Goal: Communication & Community: Connect with others

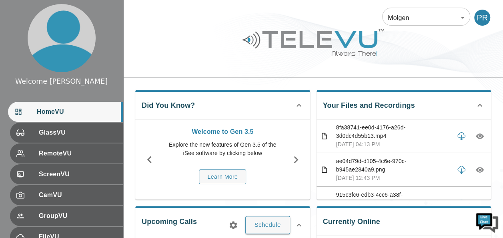
click at [463, 17] on body "Welcome Peter HomeVU GlassVU RemoteVU ScreenVU CamVU GroupVU FileVU ReportVU Ch…" at bounding box center [251, 214] width 503 height 428
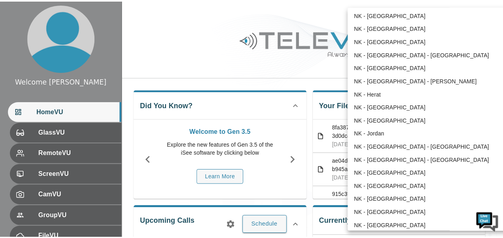
scroll to position [40, 0]
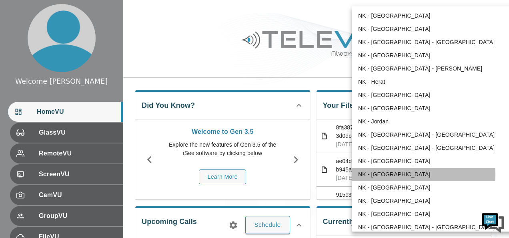
click at [402, 174] on li "NK - [GEOGRAPHIC_DATA]" at bounding box center [435, 174] width 166 height 13
type input "207"
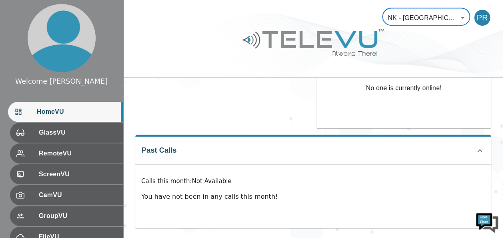
scroll to position [189, 0]
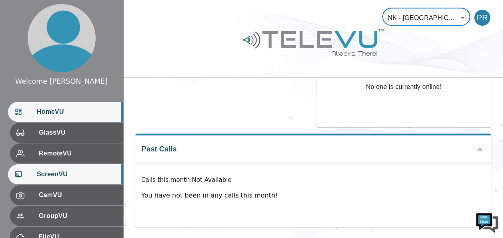
click at [79, 172] on span "ScreenVU" at bounding box center [77, 174] width 80 height 10
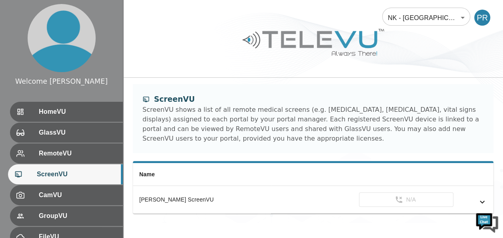
scroll to position [4, 0]
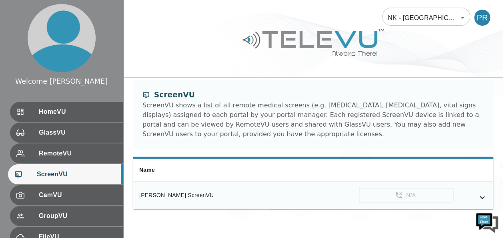
click at [481, 196] on icon "simple table" at bounding box center [483, 198] width 10 height 10
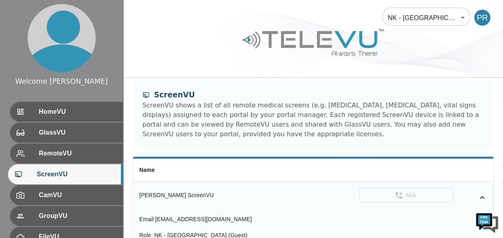
scroll to position [49, 0]
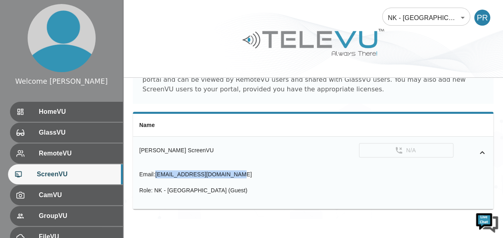
drag, startPoint x: 157, startPoint y: 174, endPoint x: 237, endPoint y: 172, distance: 80.1
click at [237, 172] on div "Email : screenvu+malawi2@televu.ca Role : NK - Malawi (Guest)" at bounding box center [313, 186] width 348 height 32
drag, startPoint x: 237, startPoint y: 172, endPoint x: 217, endPoint y: 172, distance: 20.0
copy span "screenvu+malawi2@televu.ca"
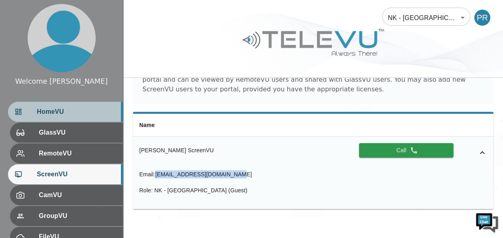
click at [71, 110] on span "HomeVU" at bounding box center [77, 112] width 80 height 10
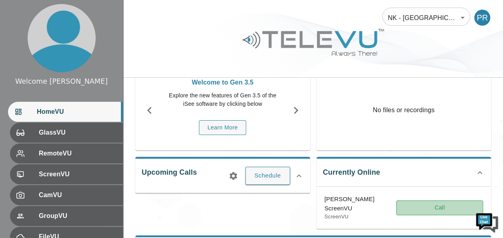
click at [439, 205] on button "Call" at bounding box center [439, 207] width 87 height 15
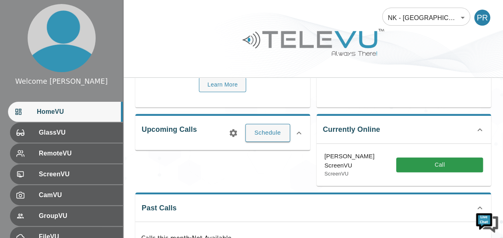
scroll to position [129, 0]
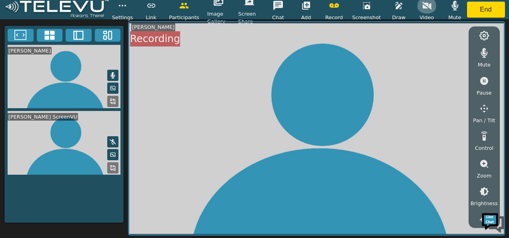
click at [426, 2] on icon "button" at bounding box center [427, 6] width 10 height 10
click at [483, 52] on icon "button" at bounding box center [485, 53] width 10 height 10
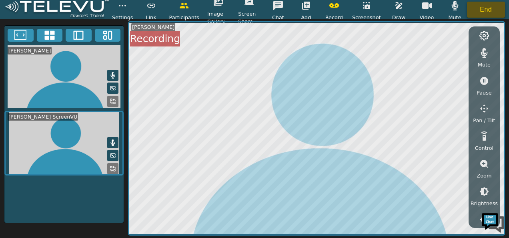
click at [484, 6] on button "End" at bounding box center [486, 10] width 38 height 16
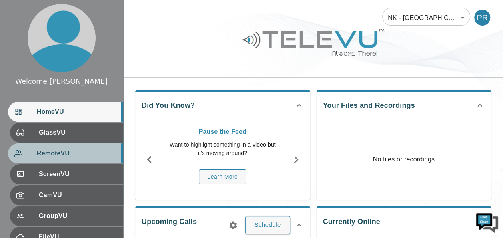
click at [66, 154] on span "RemoteVU" at bounding box center [77, 154] width 80 height 10
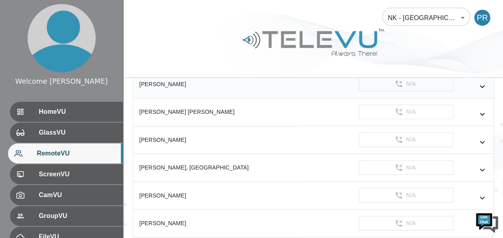
scroll to position [202, 0]
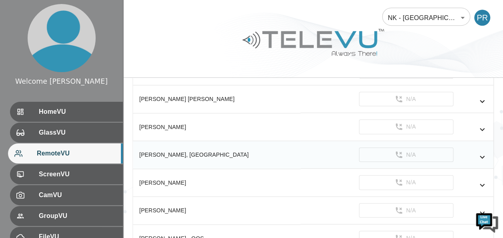
click at [483, 153] on icon "simple table" at bounding box center [483, 157] width 10 height 10
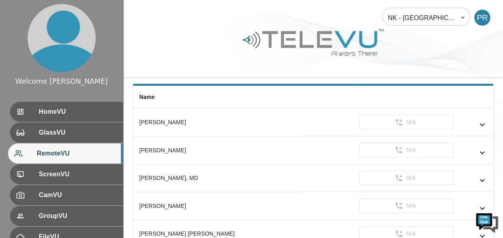
scroll to position [80, 0]
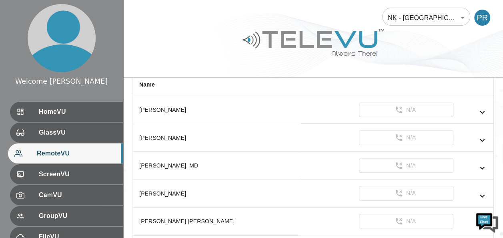
click at [74, 152] on span "RemoteVU" at bounding box center [77, 154] width 80 height 10
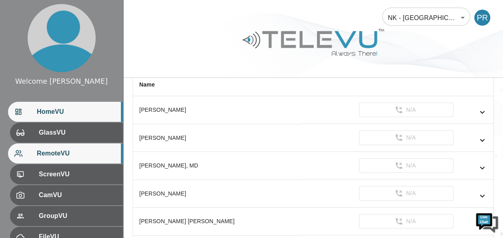
click at [74, 111] on span "HomeVU" at bounding box center [77, 112] width 80 height 10
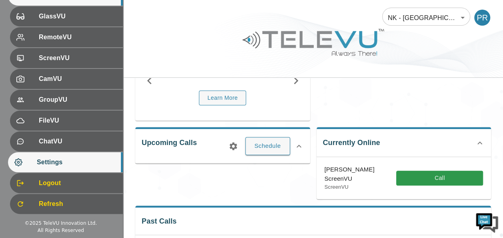
scroll to position [80, 0]
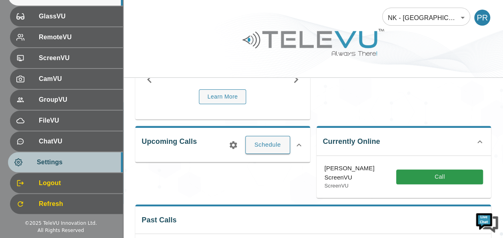
click at [86, 163] on span "Settings" at bounding box center [77, 162] width 80 height 10
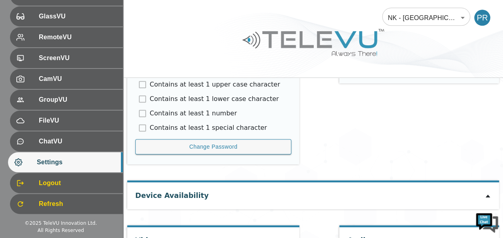
scroll to position [480, 0]
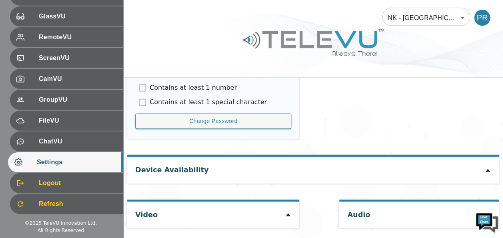
click at [286, 214] on icon at bounding box center [288, 214] width 4 height 3
type input "a21f1a8b0910c29a1b2720d1cc8f2ad3c4797c896898a6ece183ca08122d5660"
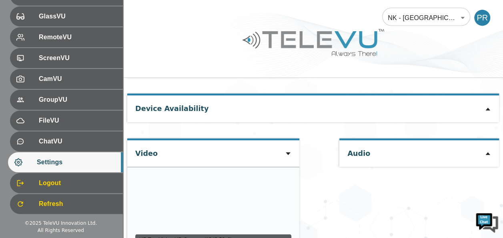
scroll to position [603, 0]
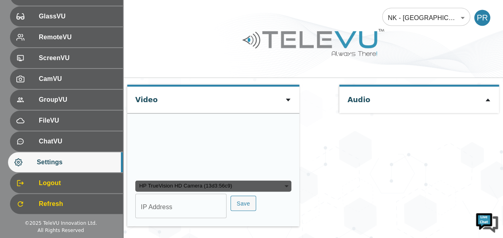
click at [285, 97] on icon at bounding box center [288, 100] width 6 height 6
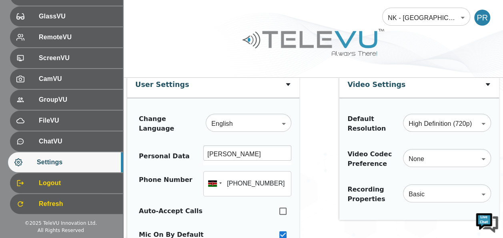
scroll to position [0, 0]
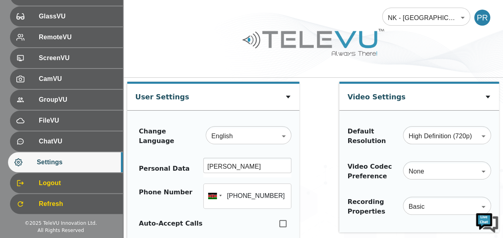
click at [201, 44] on div at bounding box center [313, 48] width 380 height 45
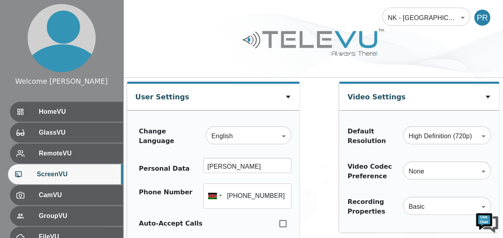
click at [81, 172] on span "ScreenVU" at bounding box center [77, 174] width 80 height 10
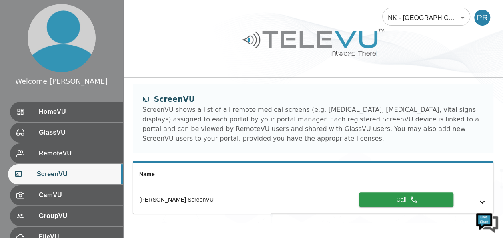
scroll to position [5, 0]
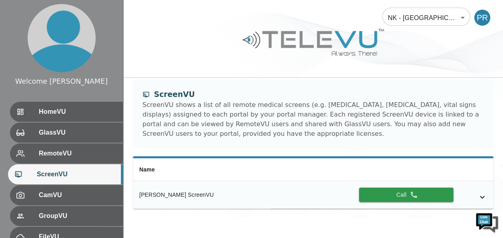
click at [480, 194] on icon "simple table" at bounding box center [483, 197] width 10 height 10
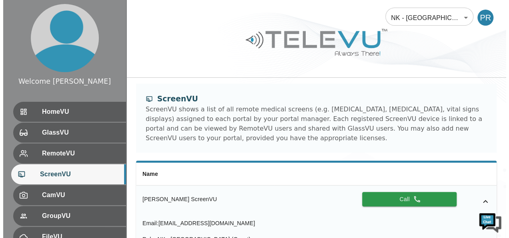
scroll to position [0, 0]
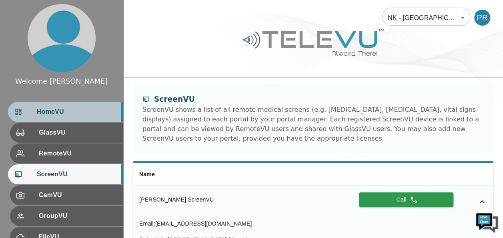
click at [55, 114] on span "HomeVU" at bounding box center [77, 112] width 80 height 10
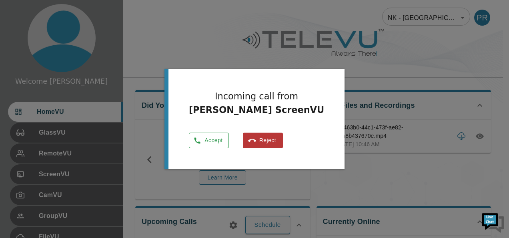
click at [219, 142] on button "Accept" at bounding box center [209, 141] width 40 height 16
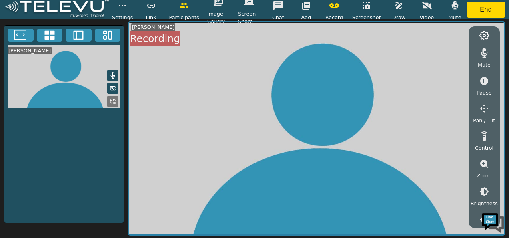
click at [428, 5] on icon "button" at bounding box center [427, 6] width 10 height 8
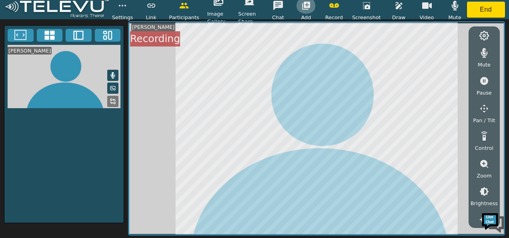
click at [308, 7] on icon "button" at bounding box center [306, 6] width 8 height 8
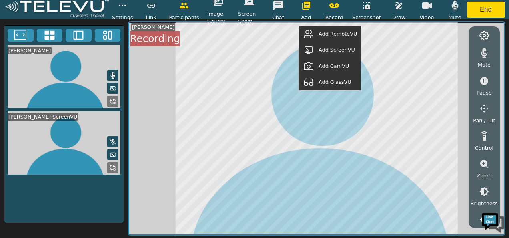
click at [113, 144] on icon at bounding box center [113, 141] width 6 height 5
click at [333, 33] on span "Add RemoteVU" at bounding box center [338, 34] width 38 height 8
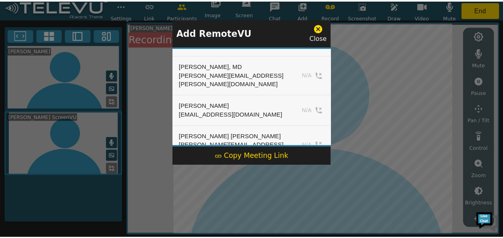
scroll to position [80, 0]
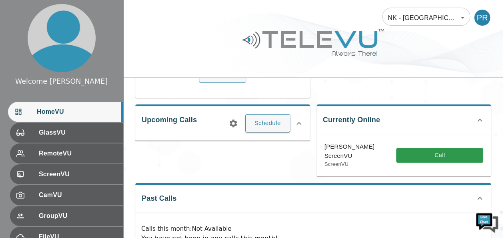
scroll to position [138, 0]
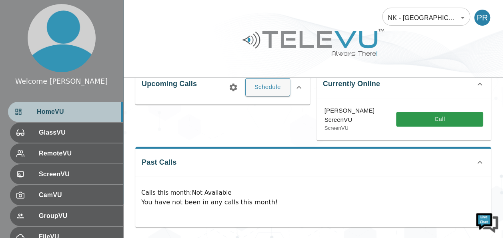
click at [65, 103] on div "HomeVU" at bounding box center [65, 112] width 115 height 20
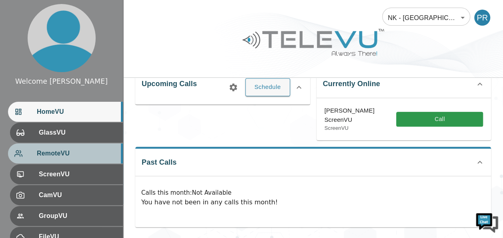
click at [72, 153] on span "RemoteVU" at bounding box center [77, 154] width 80 height 10
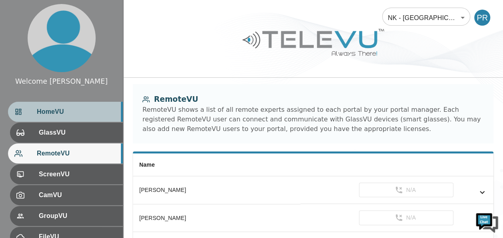
click at [66, 117] on div "HomeVU" at bounding box center [65, 112] width 115 height 20
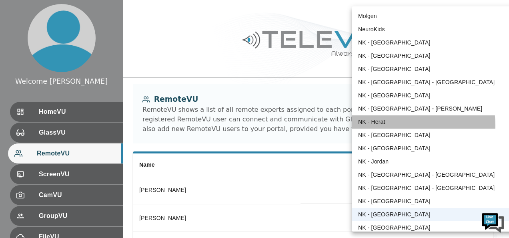
click at [398, 125] on li "NK - Herat" at bounding box center [435, 121] width 166 height 13
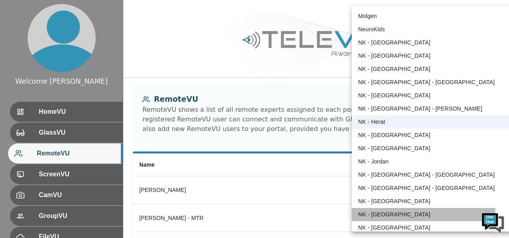
click at [396, 211] on li "NK - [GEOGRAPHIC_DATA]" at bounding box center [435, 214] width 166 height 13
type input "207"
